Goal: Check status

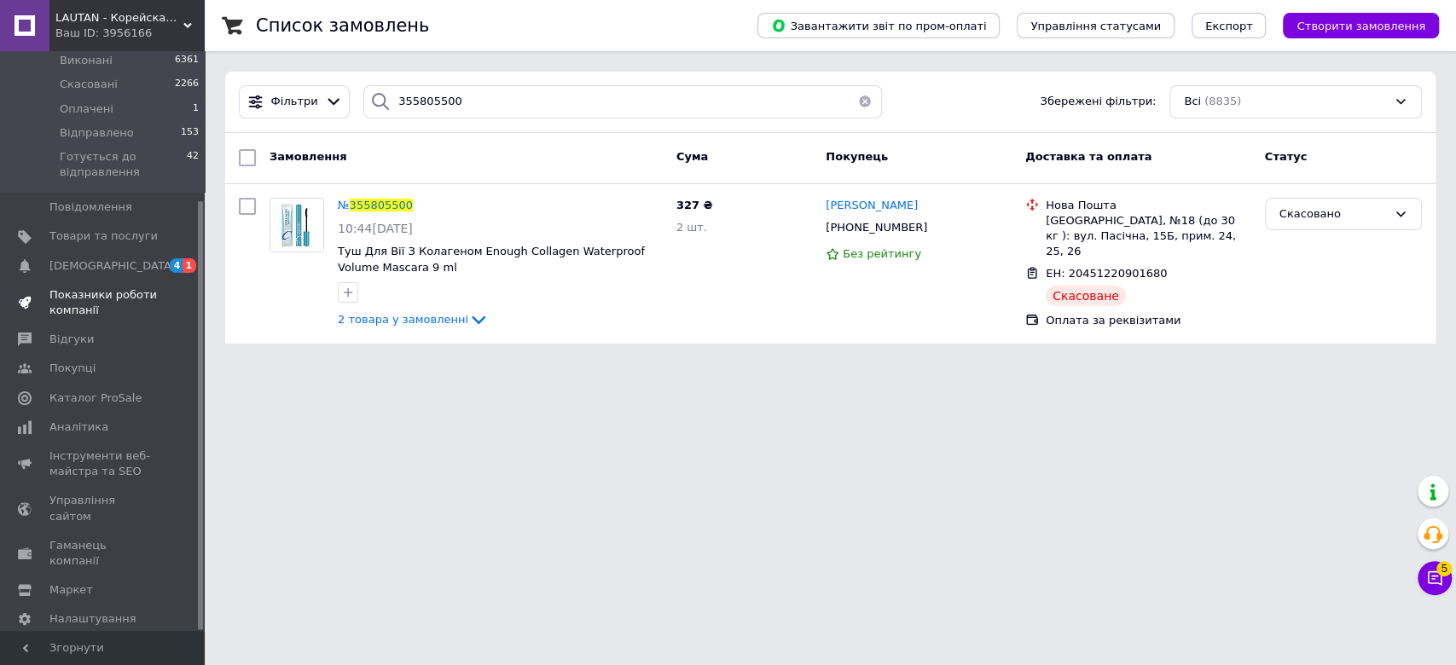
scroll to position [202, 0]
click at [98, 419] on span "Аналітика" at bounding box center [78, 426] width 59 height 15
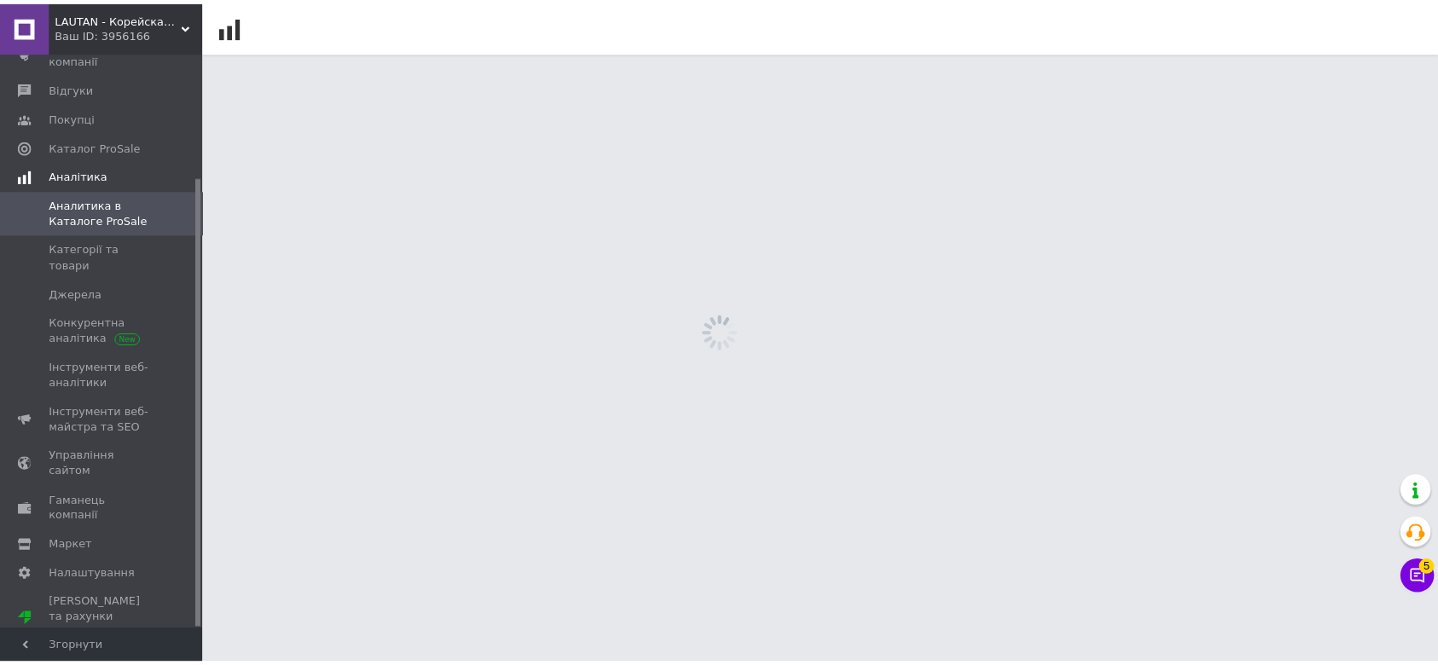
scroll to position [159, 0]
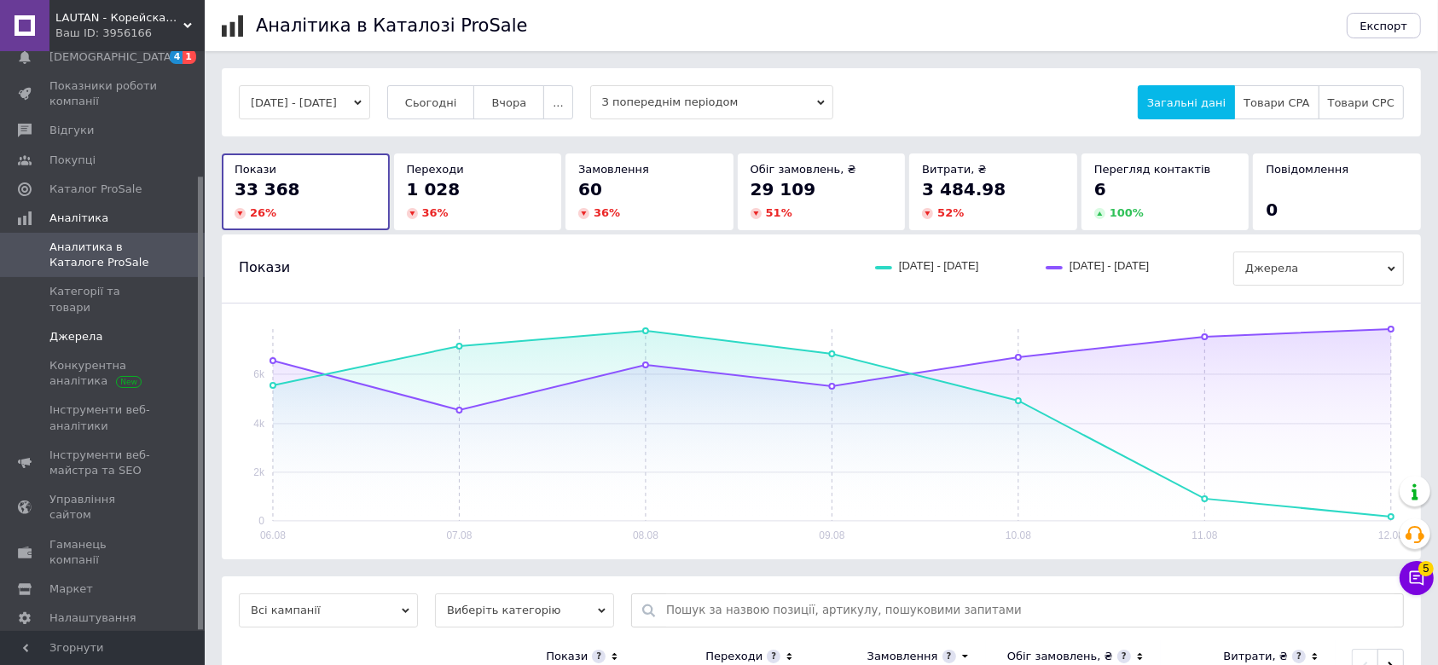
click at [83, 329] on span "Джерела" at bounding box center [75, 336] width 53 height 15
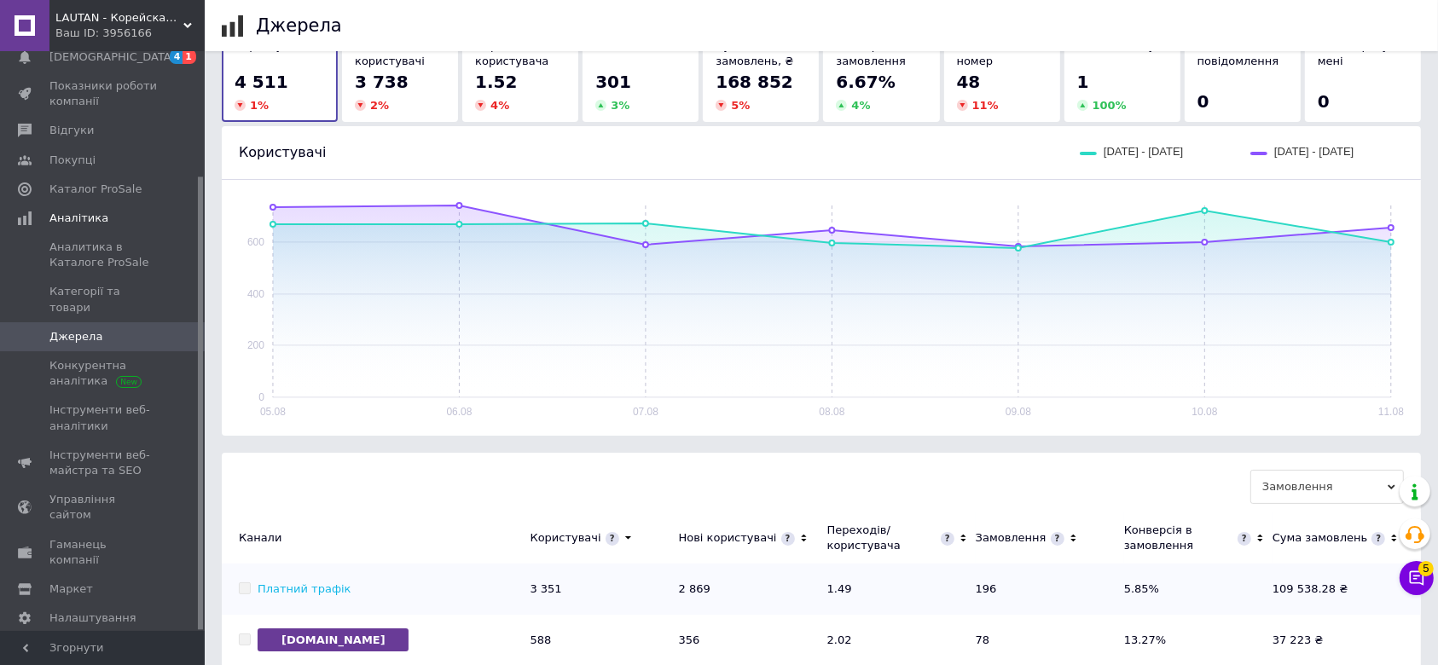
scroll to position [227, 0]
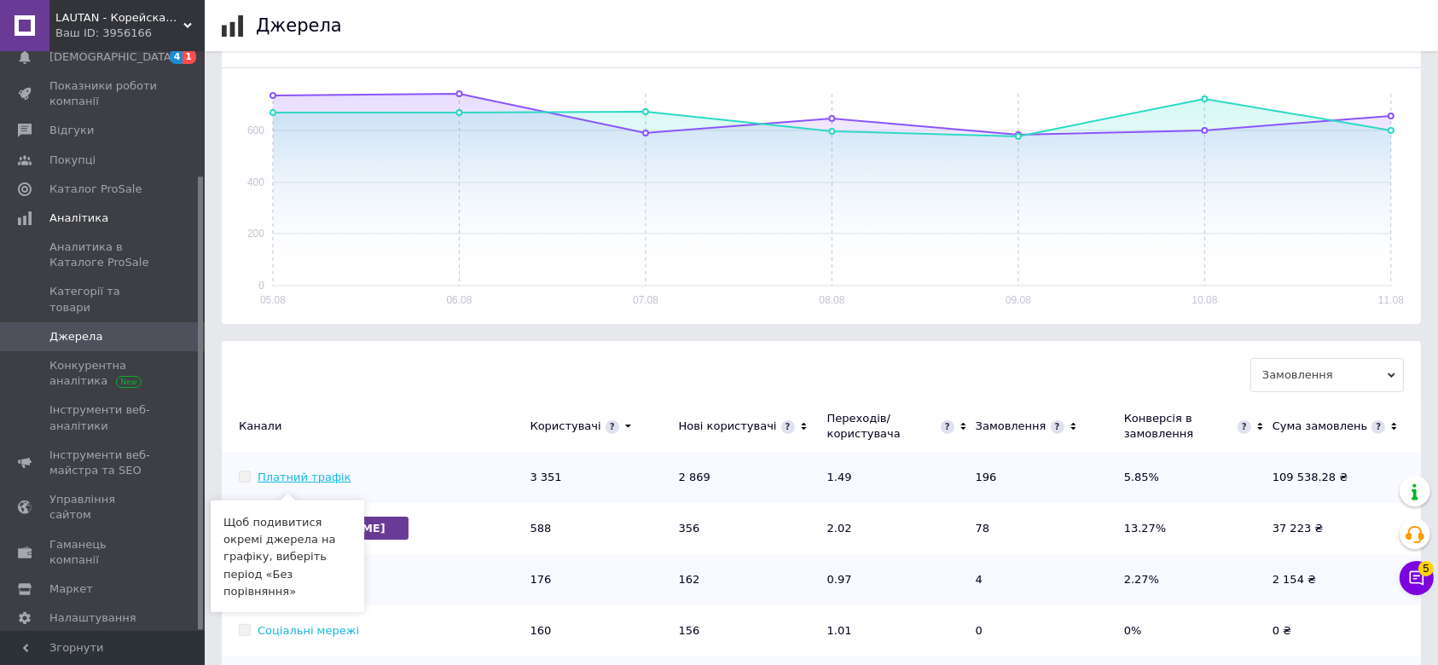
click at [292, 481] on link "Платний трафік" at bounding box center [305, 477] width 94 height 13
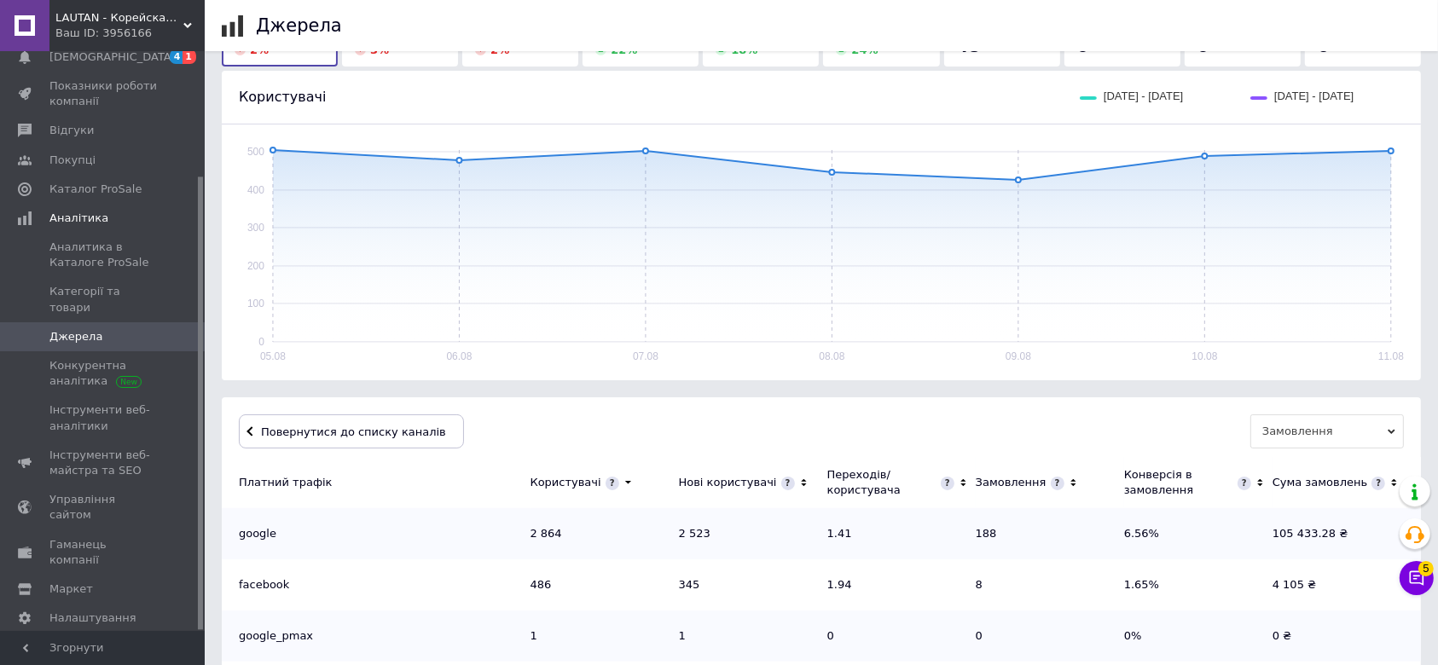
scroll to position [200, 0]
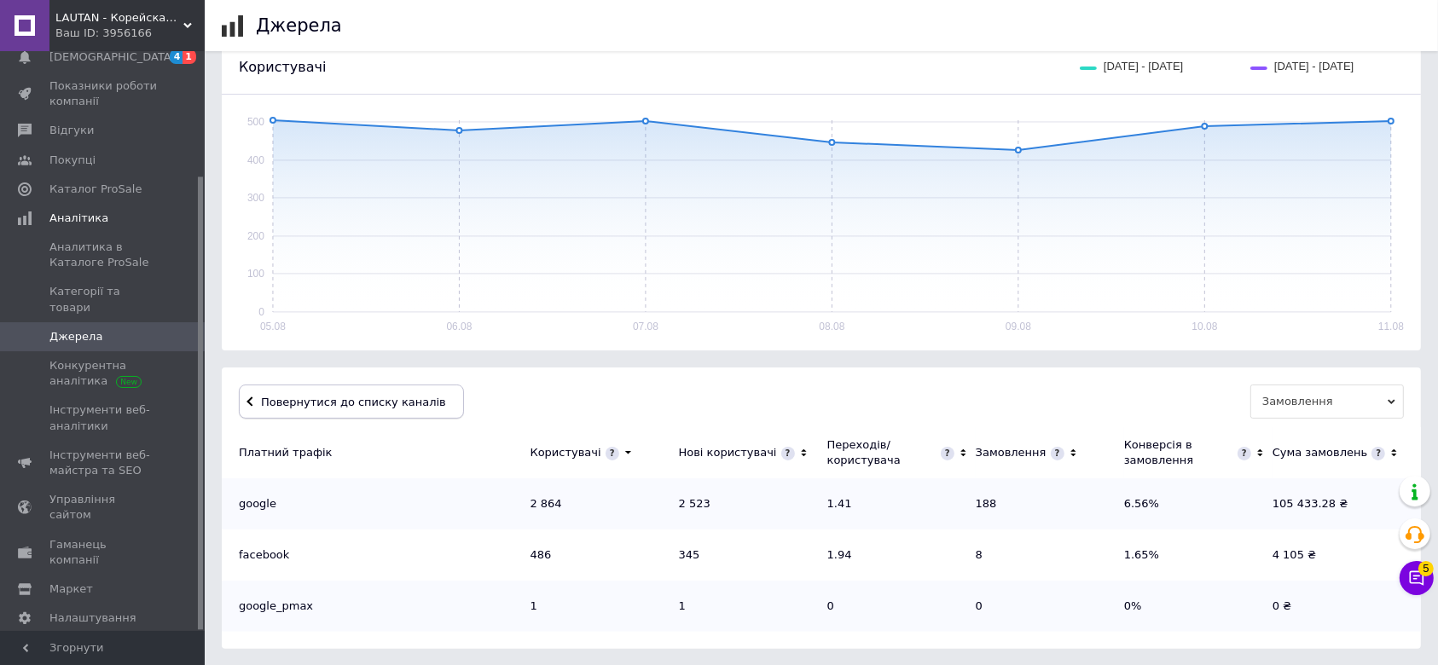
click at [255, 403] on button "Повернутися до списку каналів" at bounding box center [351, 402] width 225 height 34
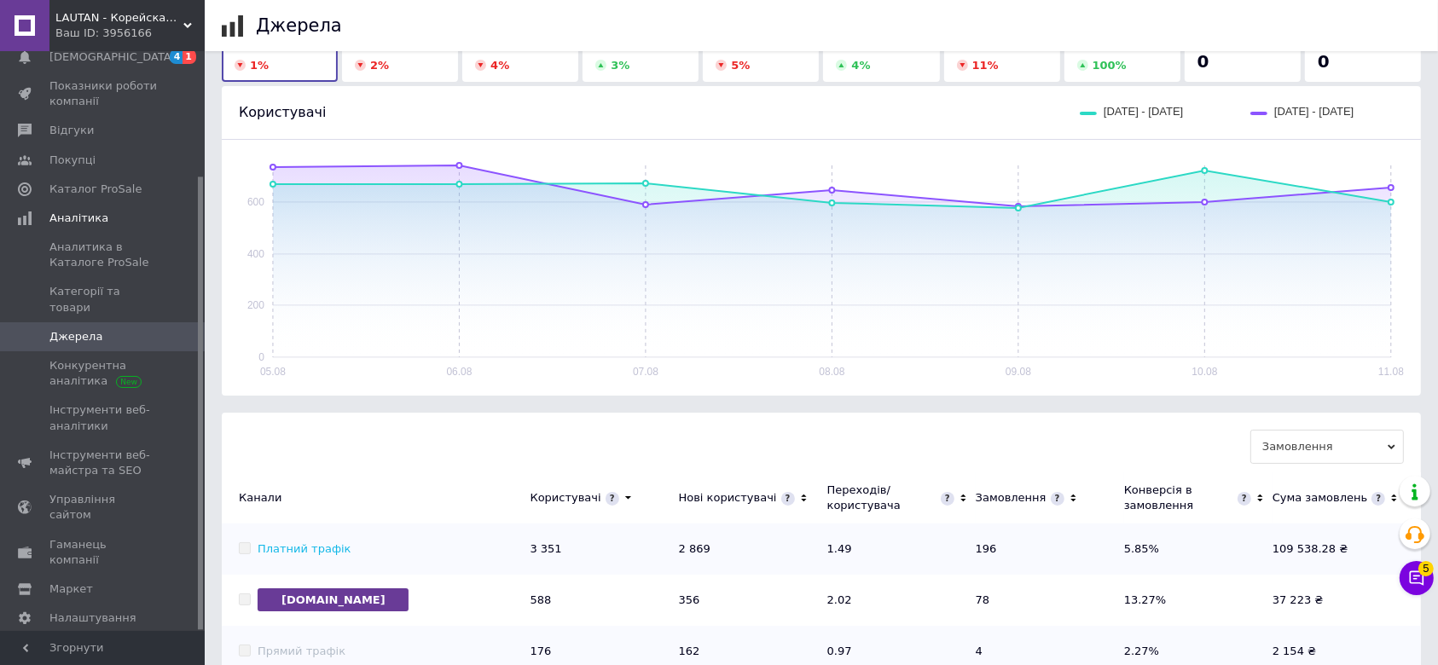
scroll to position [0, 0]
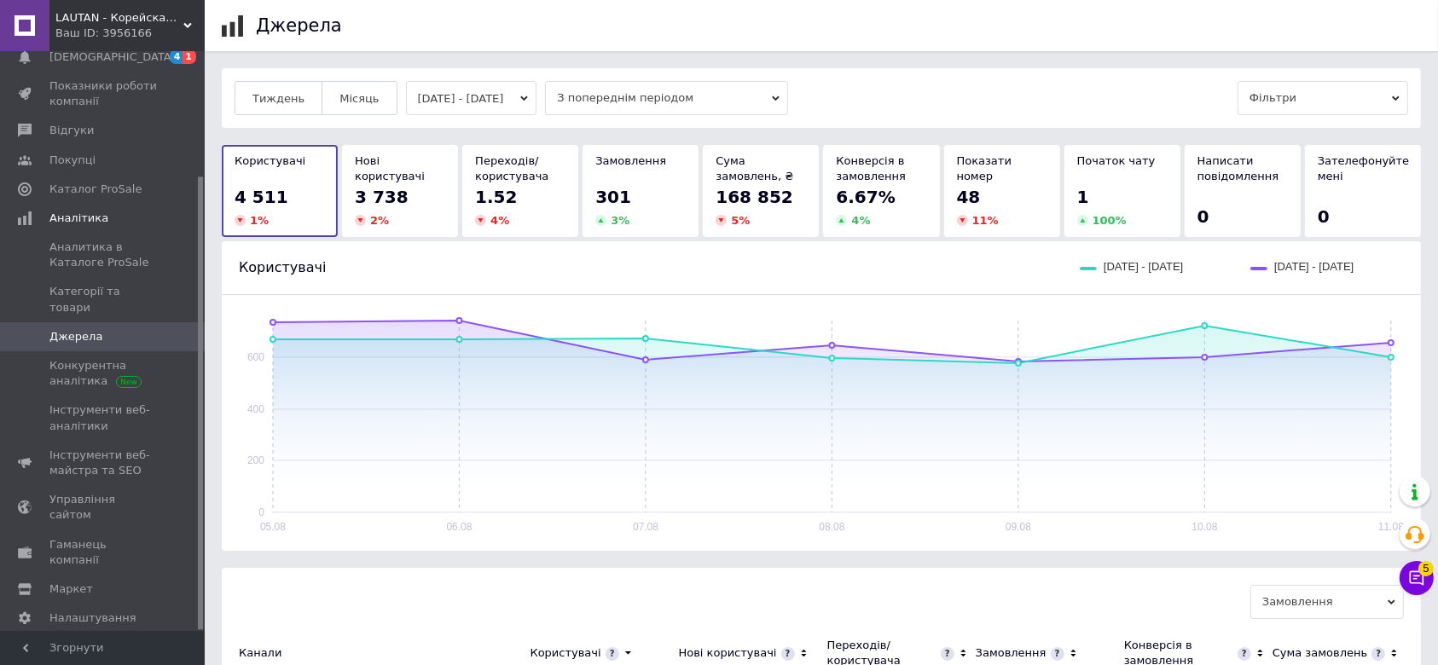
click at [648, 185] on div "301" at bounding box center [640, 197] width 90 height 24
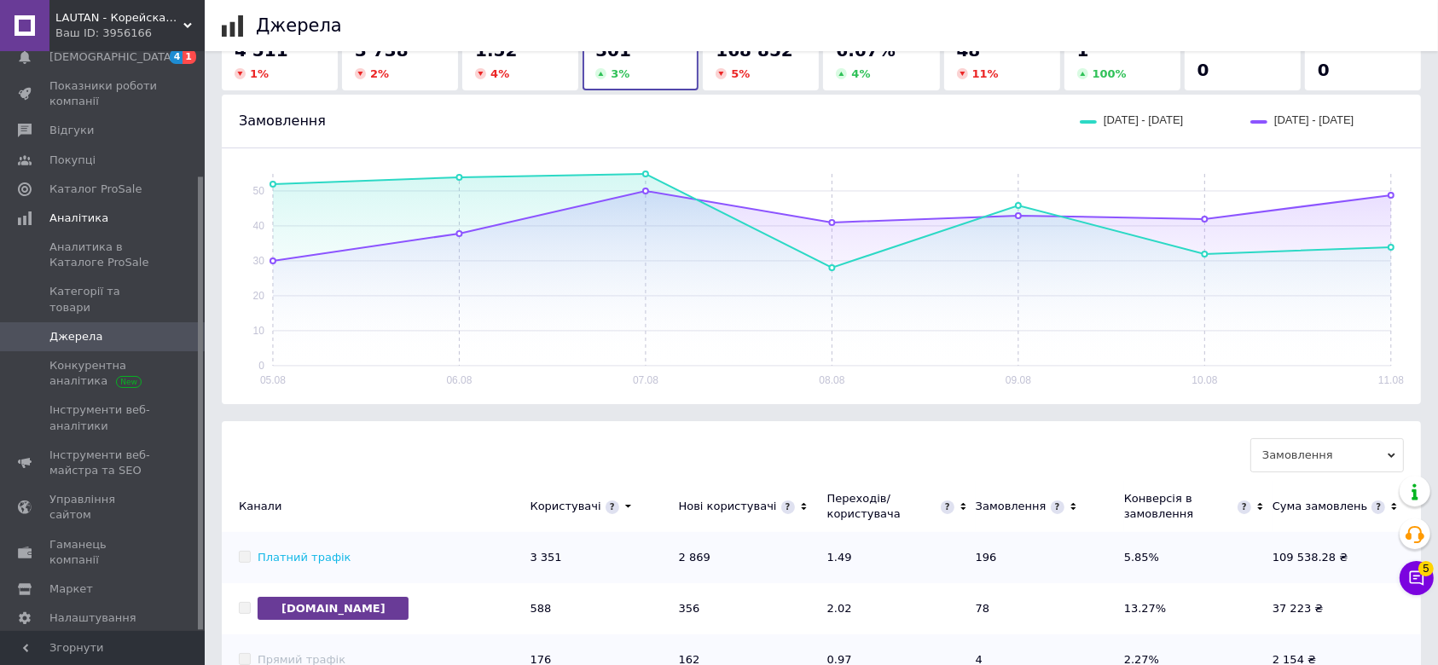
scroll to position [227, 0]
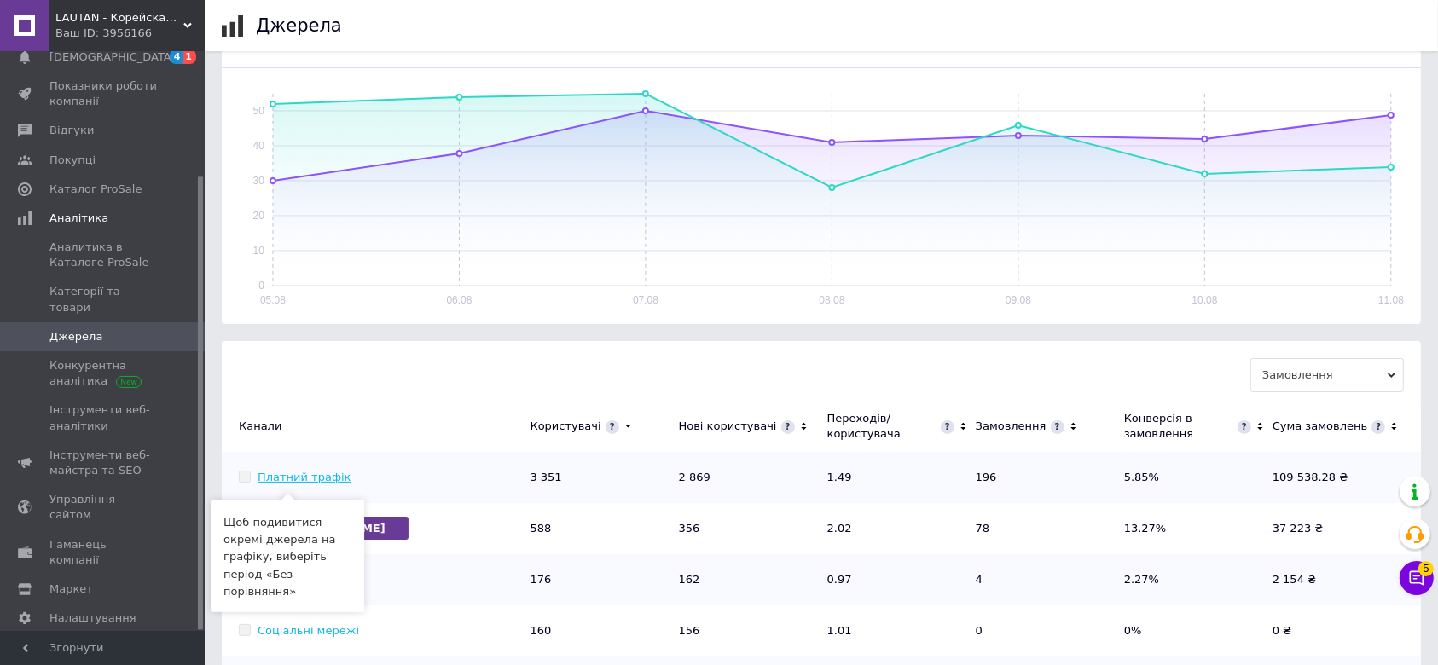
click at [327, 473] on link "Платний трафік" at bounding box center [305, 477] width 94 height 13
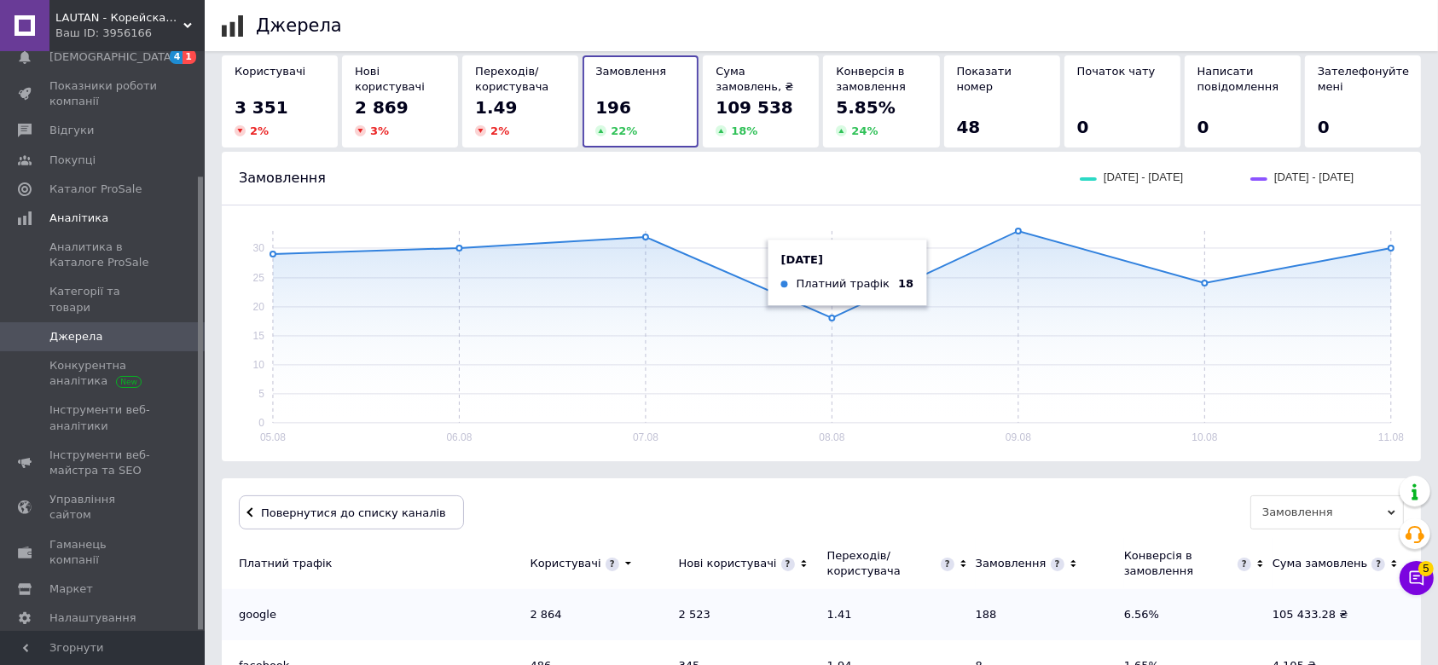
scroll to position [0, 0]
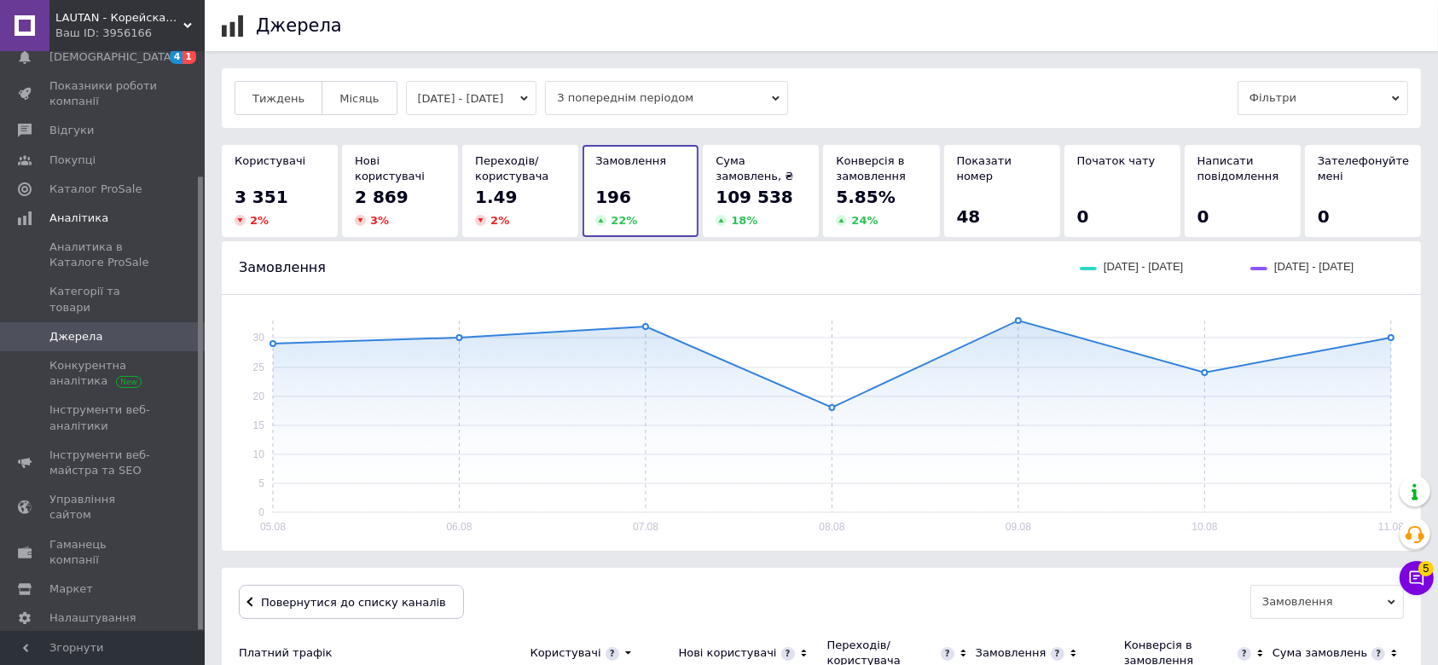
click at [487, 101] on button "[DATE] - [DATE]" at bounding box center [471, 98] width 131 height 34
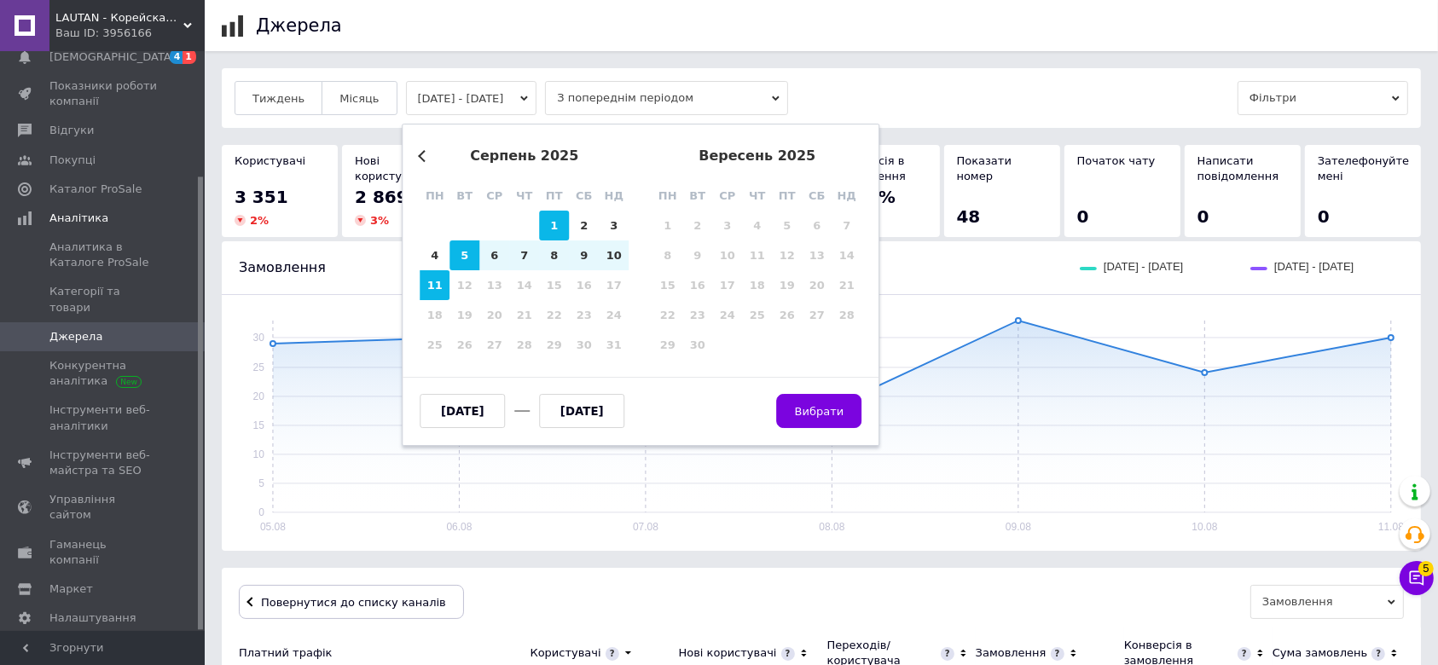
click at [546, 223] on div "1" at bounding box center [554, 226] width 30 height 30
type input "[DATE]"
click at [437, 284] on div "11" at bounding box center [435, 285] width 30 height 30
type input "[DATE]"
click at [817, 401] on button "Вибрати" at bounding box center [819, 411] width 85 height 34
